Goal: Task Accomplishment & Management: Use online tool/utility

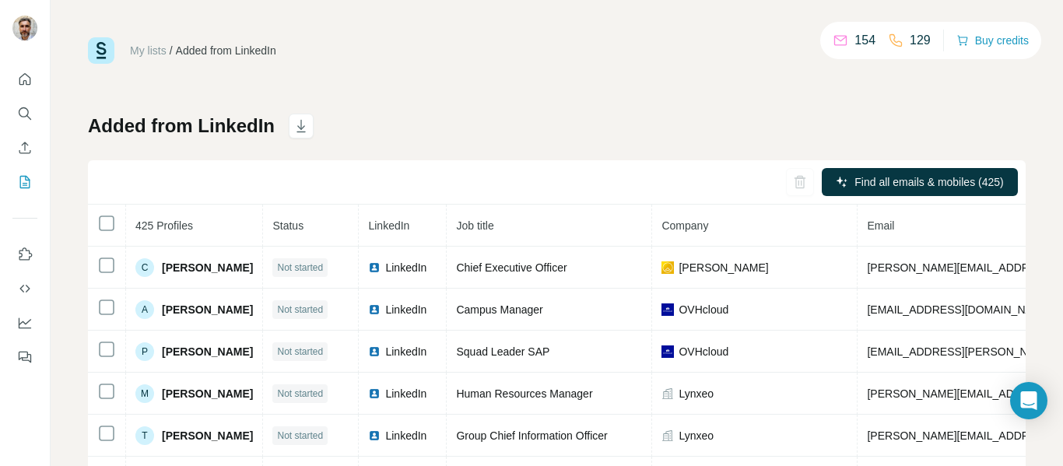
click at [710, 139] on div "Added from LinkedIn Find all emails & mobiles (425) 425 Profiles Status LinkedI…" at bounding box center [557, 365] width 938 height 502
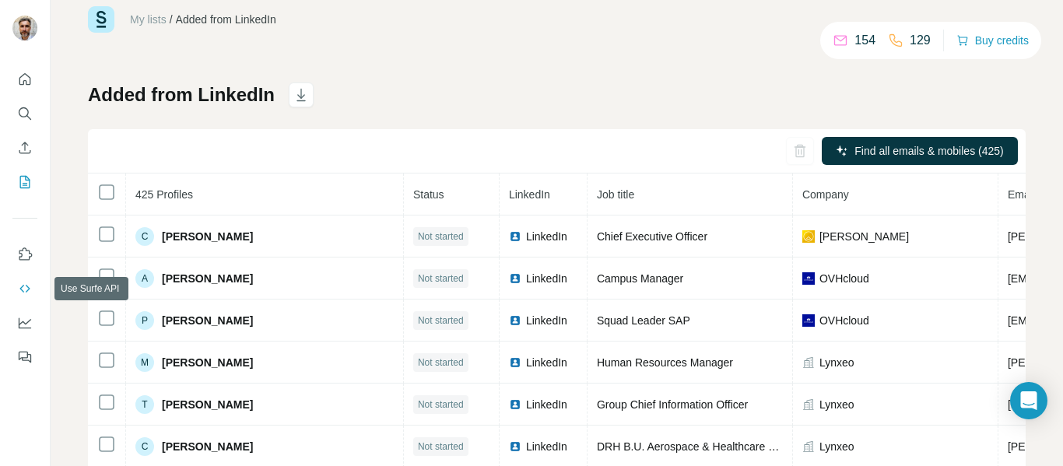
click at [28, 284] on icon "Use Surfe API" at bounding box center [25, 289] width 16 height 16
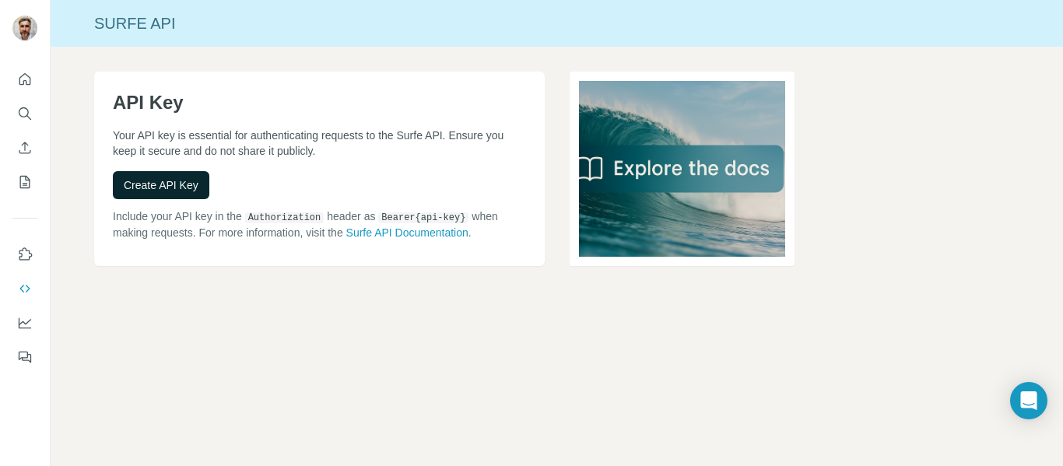
click at [173, 187] on span "Create API Key" at bounding box center [161, 185] width 75 height 16
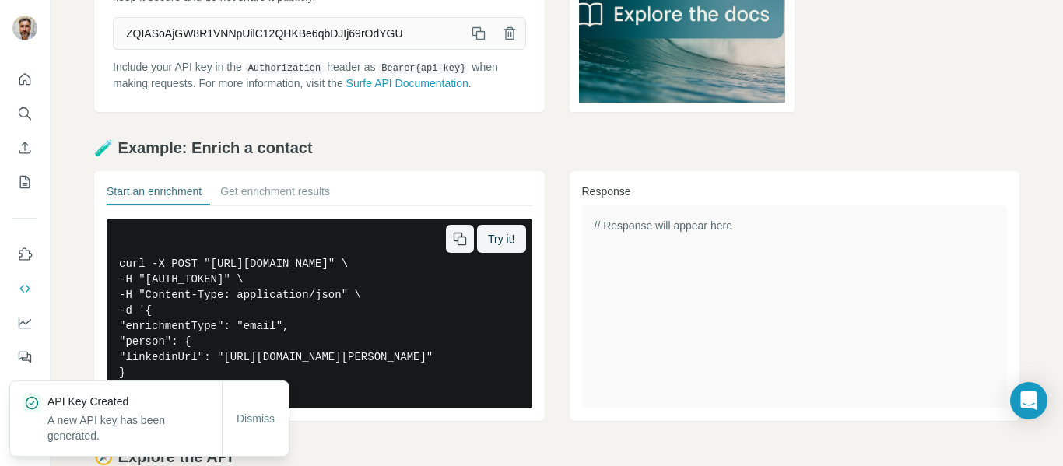
scroll to position [156, 0]
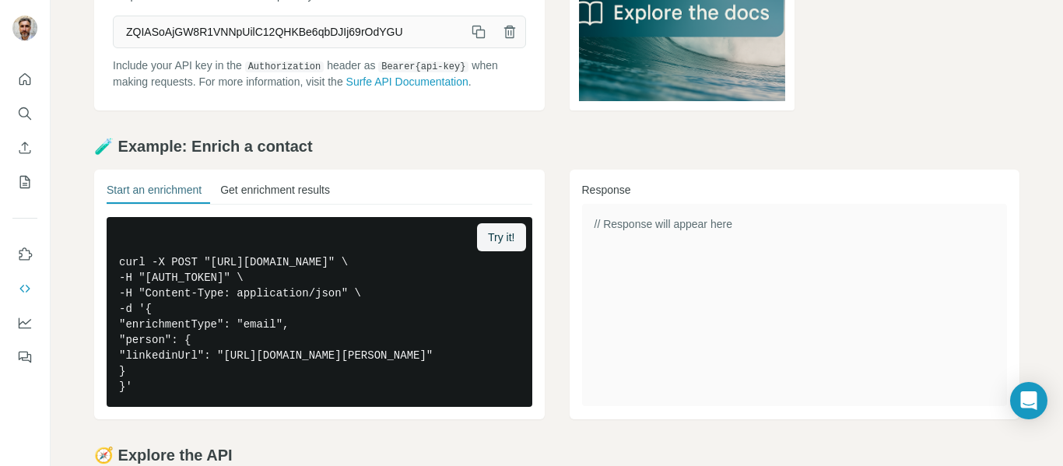
click at [276, 200] on button "Get enrichment results" at bounding box center [275, 193] width 110 height 22
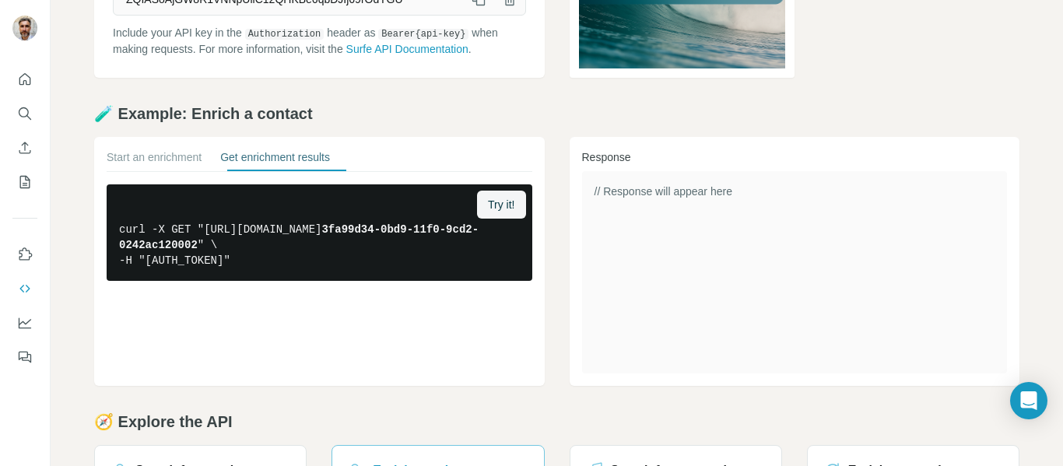
scroll to position [178, 0]
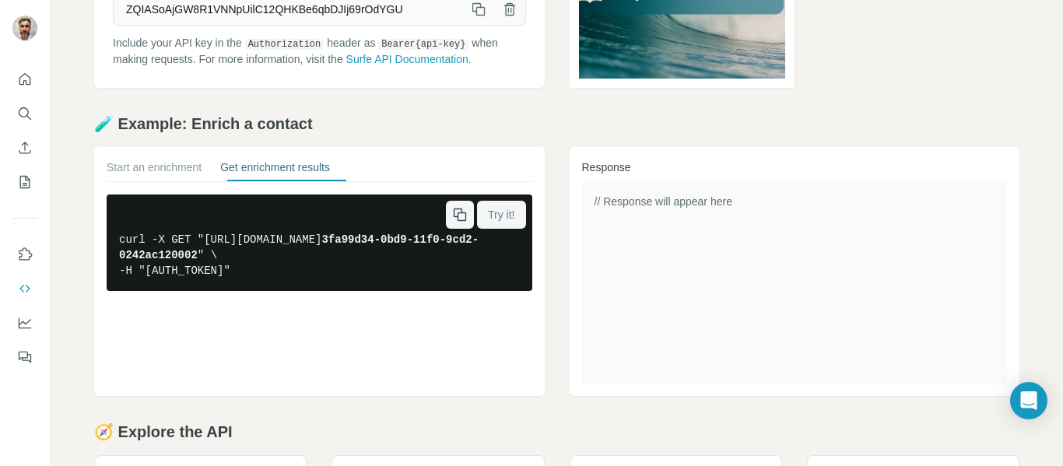
click at [477, 216] on button "Try it!" at bounding box center [501, 215] width 48 height 28
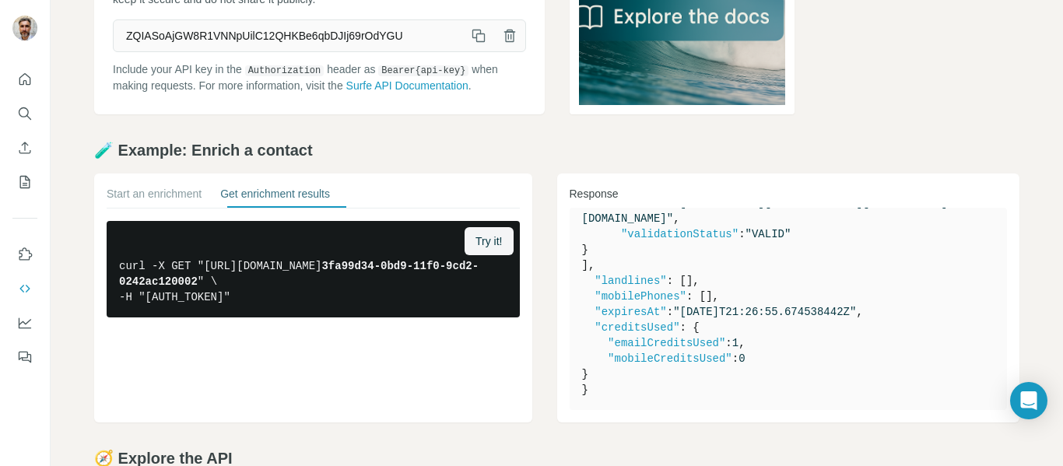
scroll to position [156, 0]
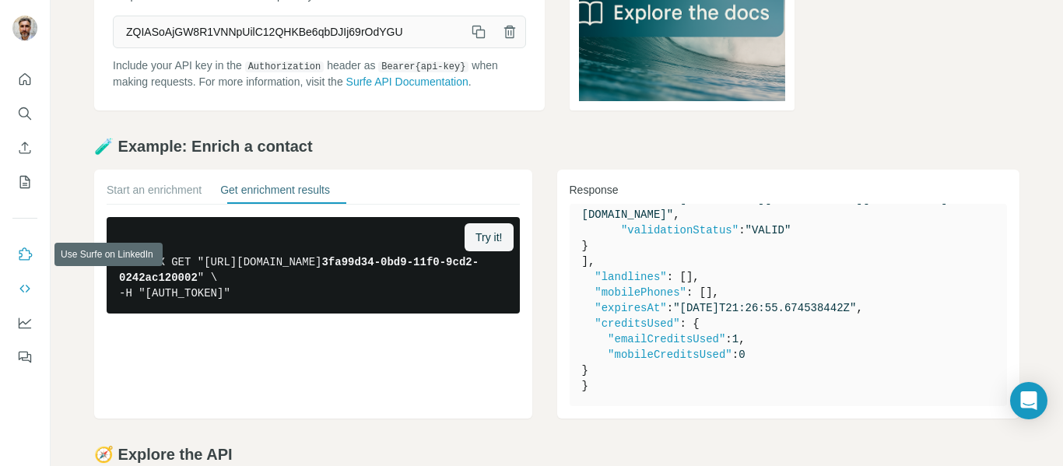
click at [29, 246] on button "Use Surfe on LinkedIn" at bounding box center [24, 255] width 25 height 28
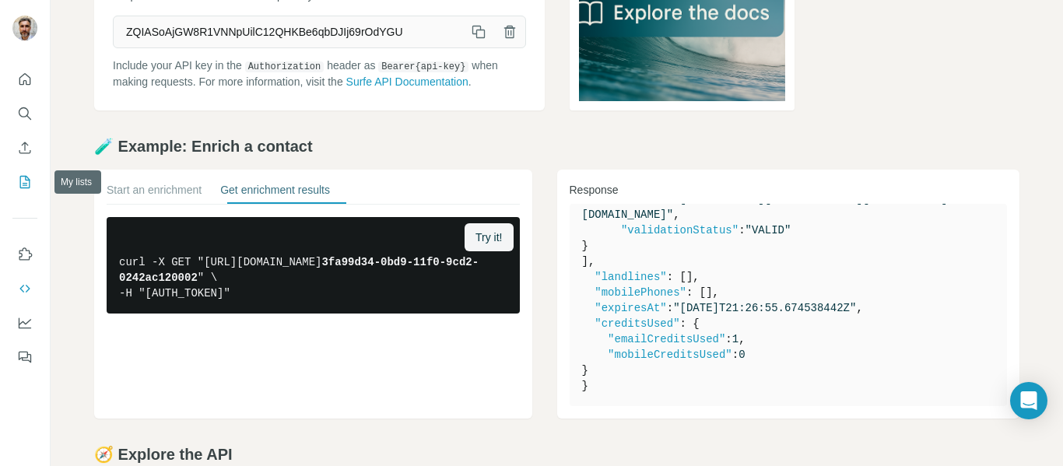
click at [21, 182] on icon "My lists" at bounding box center [25, 182] width 16 height 16
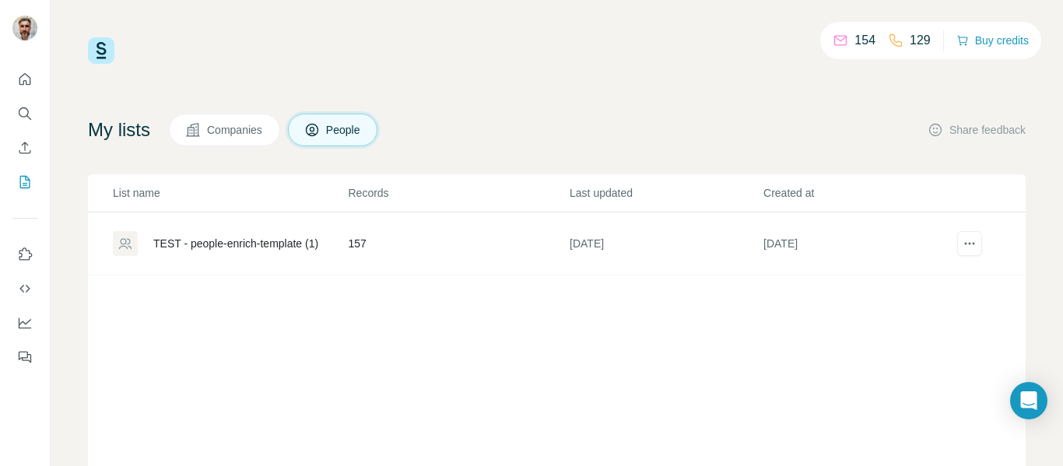
click at [342, 125] on span "People" at bounding box center [344, 130] width 36 height 16
click at [248, 128] on span "Companies" at bounding box center [235, 130] width 57 height 16
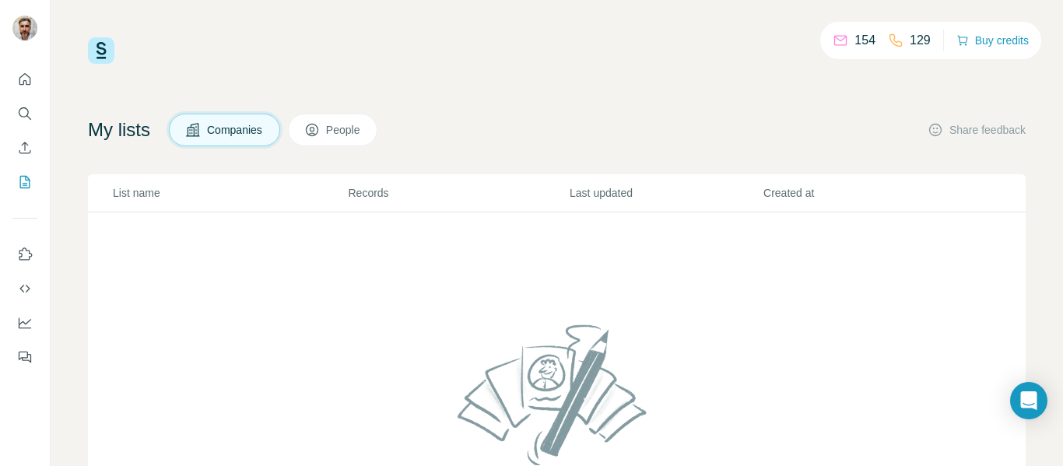
click at [346, 137] on span "People" at bounding box center [344, 130] width 36 height 16
